Goal: Entertainment & Leisure: Consume media (video, audio)

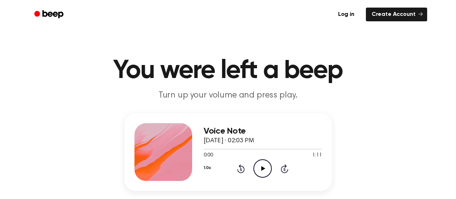
drag, startPoint x: 0, startPoint y: 0, endPoint x: 384, endPoint y: 118, distance: 401.5
click at [384, 118] on div "Voice Note [DATE] · 02:03 PM 0:00 1:11 Your browser does not support the [objec…" at bounding box center [228, 169] width 439 height 112
click at [265, 169] on icon "Play Audio" at bounding box center [263, 168] width 18 height 18
click at [265, 169] on icon "Pause Audio" at bounding box center [263, 168] width 18 height 18
click at [239, 168] on icon "Rewind 5 seconds" at bounding box center [241, 168] width 8 height 9
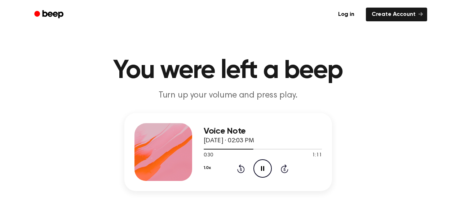
click at [239, 168] on icon "Rewind 5 seconds" at bounding box center [241, 168] width 8 height 9
click at [271, 159] on icon "Play Audio" at bounding box center [263, 168] width 18 height 18
click at [260, 171] on icon "Play Audio" at bounding box center [263, 168] width 18 height 18
click at [240, 172] on icon at bounding box center [241, 168] width 8 height 9
click at [240, 168] on icon "Rewind 5 seconds" at bounding box center [241, 168] width 8 height 9
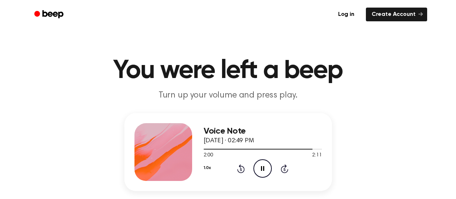
click at [238, 169] on icon "Rewind 5 seconds" at bounding box center [241, 168] width 8 height 9
click at [238, 167] on icon "Rewind 5 seconds" at bounding box center [241, 168] width 8 height 9
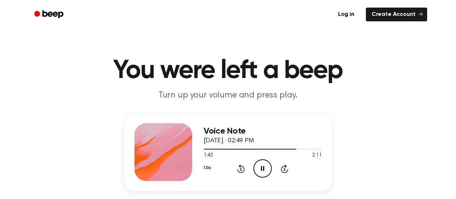
click at [238, 167] on icon "Rewind 5 seconds" at bounding box center [241, 168] width 8 height 9
